Goal: Task Accomplishment & Management: Use online tool/utility

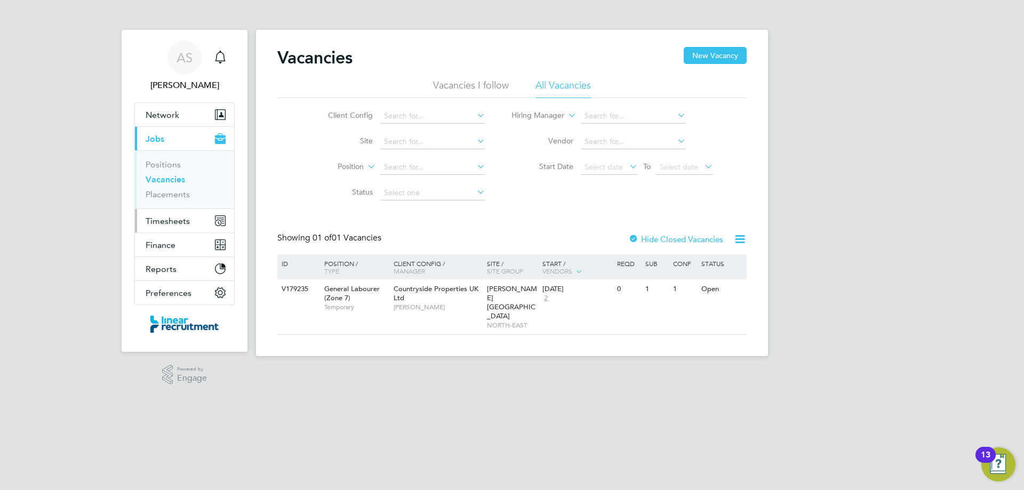
click at [169, 218] on span "Timesheets" at bounding box center [168, 221] width 44 height 10
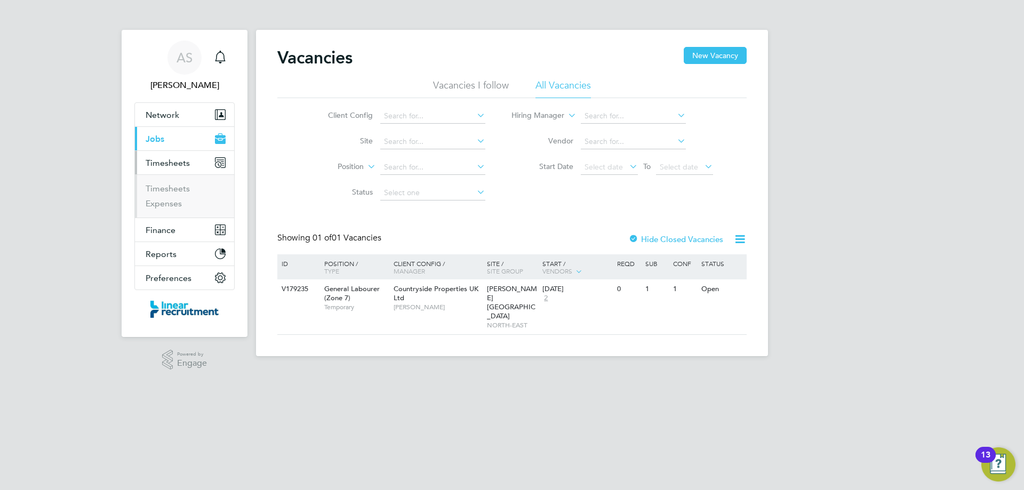
click at [158, 181] on ul "Timesheets Expenses" at bounding box center [184, 195] width 99 height 43
click at [157, 187] on link "Timesheets" at bounding box center [168, 188] width 44 height 10
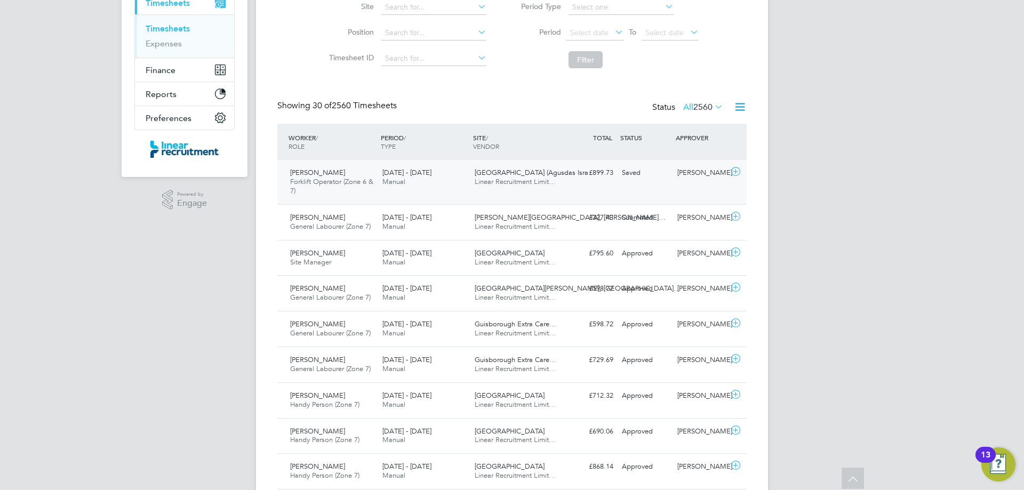
click at [607, 195] on div "[PERSON_NAME] Forklift Operator (Zone 6 & 7) [DATE] - [DATE] [DATE] - [DATE] Ma…" at bounding box center [511, 182] width 469 height 44
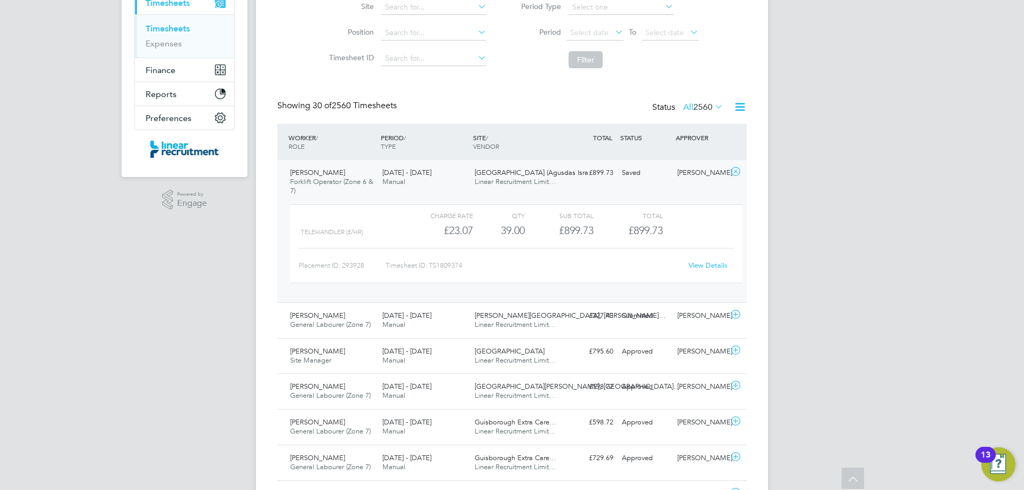
click at [694, 267] on link "View Details" at bounding box center [708, 265] width 39 height 9
